Goal: Information Seeking & Learning: Find specific fact

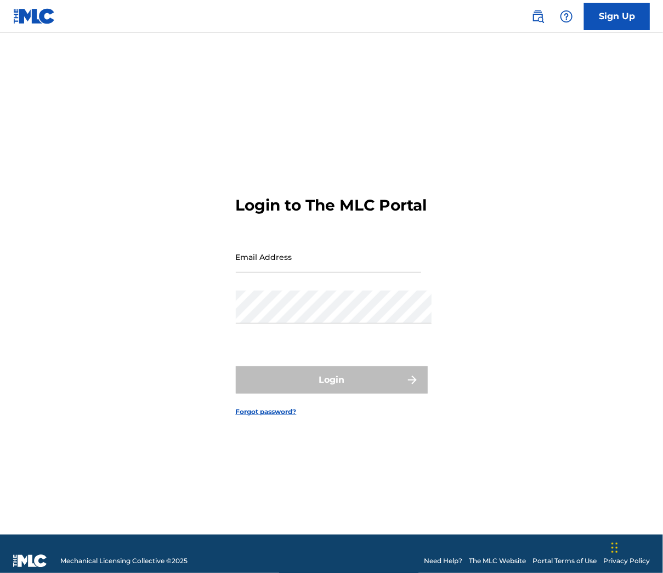
click at [532, 16] on img at bounding box center [538, 16] width 13 height 13
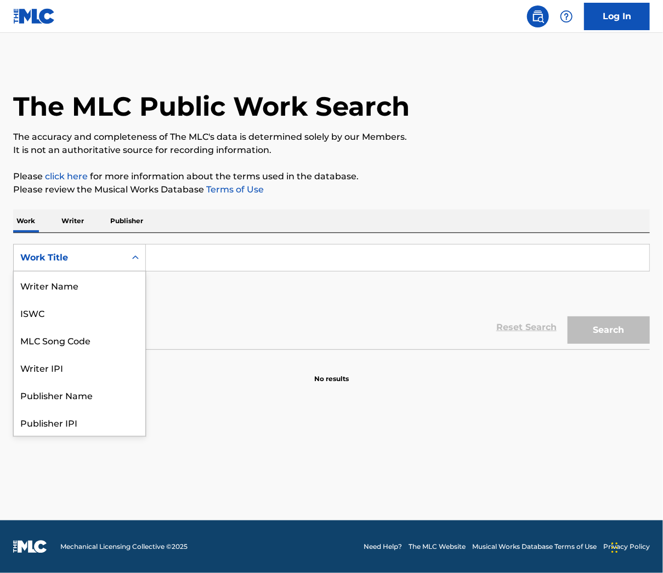
drag, startPoint x: 45, startPoint y: 273, endPoint x: 71, endPoint y: 284, distance: 28.3
click at [45, 268] on div "Work Title" at bounding box center [70, 257] width 112 height 21
drag, startPoint x: 83, startPoint y: 284, endPoint x: 92, endPoint y: 285, distance: 8.8
click at [83, 284] on div "MLC Song Code" at bounding box center [80, 285] width 132 height 27
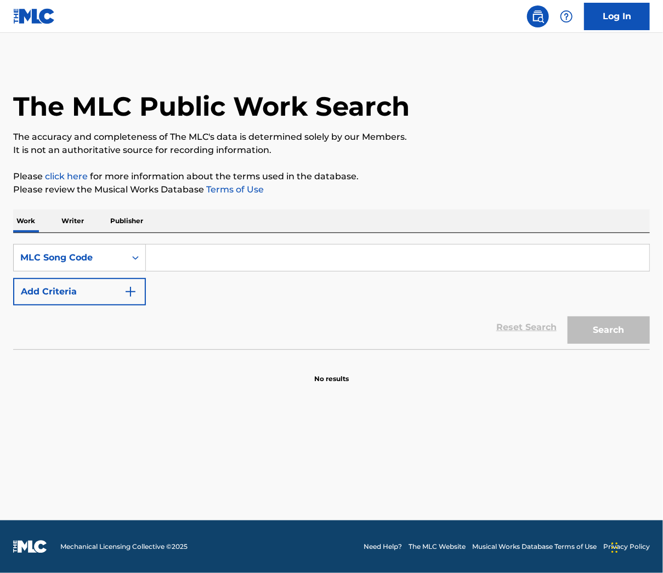
click at [164, 280] on div "SearchWithCriteria2ba14a9f-af41-45ca-8f53-916003dd289f MLC Song Code Add Criter…" at bounding box center [331, 274] width 637 height 61
drag, startPoint x: 218, startPoint y: 271, endPoint x: 508, endPoint y: 301, distance: 291.3
click at [218, 271] on input "Search Form" at bounding box center [398, 258] width 504 height 26
paste input "H5078A"
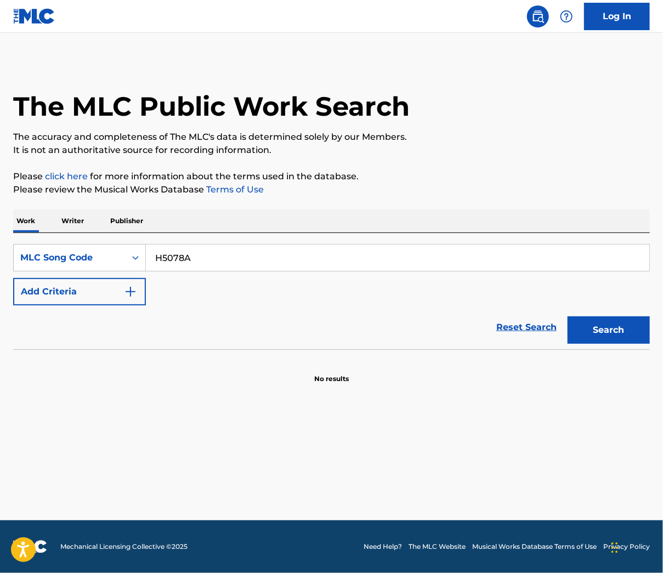
type input "H5078A"
click at [605, 350] on div "Search" at bounding box center [606, 328] width 88 height 44
click at [606, 344] on button "Search" at bounding box center [609, 330] width 82 height 27
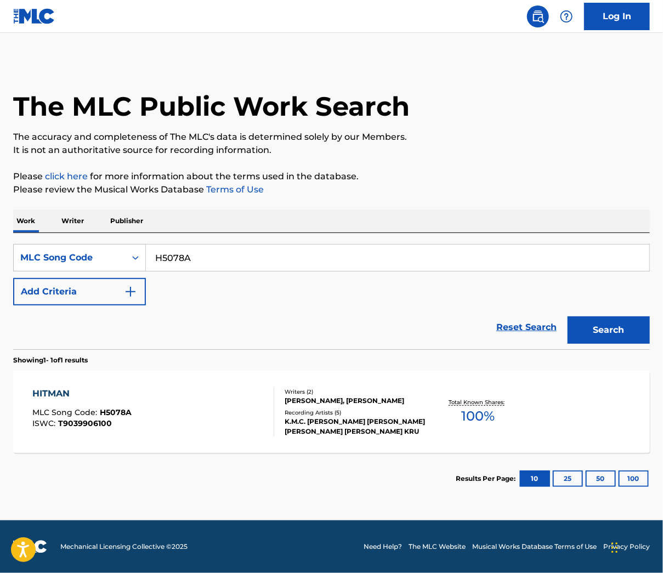
click at [276, 408] on div "Writers ( 2 ) [PERSON_NAME], [PERSON_NAME] Recording Artists ( 5 ) K.M.C. [PERS…" at bounding box center [349, 412] width 151 height 49
